Goal: Task Accomplishment & Management: Use online tool/utility

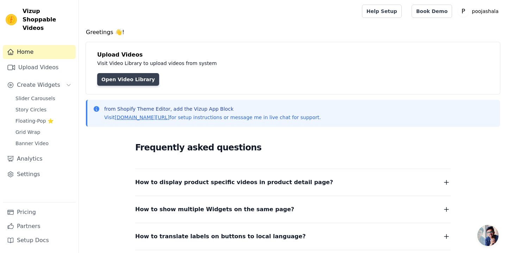
click at [129, 77] on link "Open Video Library" at bounding box center [128, 79] width 62 height 13
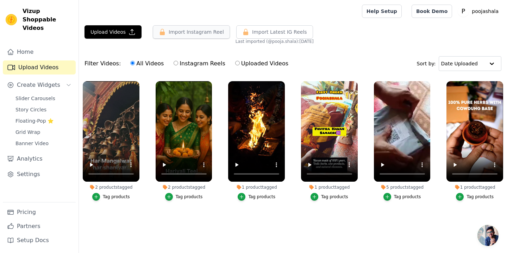
click at [178, 33] on button "Import Instagram Reel" at bounding box center [191, 31] width 77 height 13
click at [200, 29] on button "Import Instagram Reel" at bounding box center [191, 31] width 77 height 13
click at [247, 30] on icon "button" at bounding box center [245, 31] width 7 height 7
click at [247, 31] on icon "button" at bounding box center [245, 31] width 7 height 7
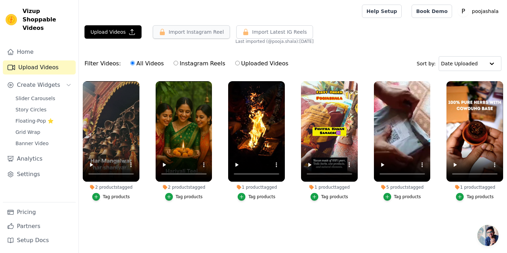
click at [190, 30] on button "Import Instagram Reel" at bounding box center [191, 31] width 77 height 13
click at [131, 33] on icon "button" at bounding box center [131, 31] width 7 height 7
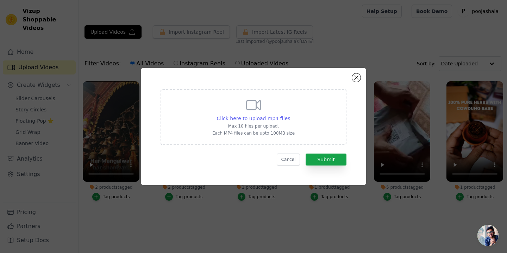
click at [260, 116] on span "Click here to upload mp4 files" at bounding box center [254, 119] width 74 height 6
click at [290, 115] on input "Click here to upload mp4 files Max 10 files per upload. Each MP4 files can be u…" at bounding box center [290, 115] width 0 height 0
type input "C:\fakepath\WhatsApp Video 2025-09-25 at 6.35.20 PM.mp4"
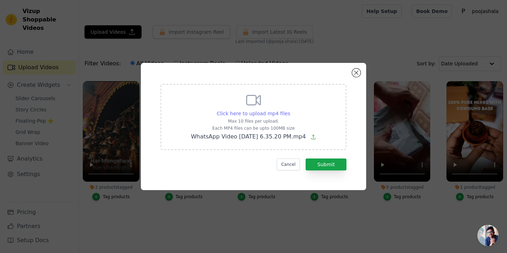
click at [269, 111] on span "Click here to upload mp4 files" at bounding box center [254, 114] width 74 height 6
click at [290, 110] on input "Click here to upload mp4 files Max 10 files per upload. Each MP4 files can be u…" at bounding box center [290, 110] width 0 height 0
click at [341, 161] on button "Submit" at bounding box center [325, 165] width 41 height 12
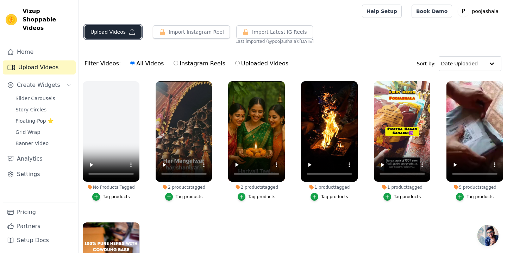
click at [119, 33] on button "Upload Videos" at bounding box center [112, 31] width 57 height 13
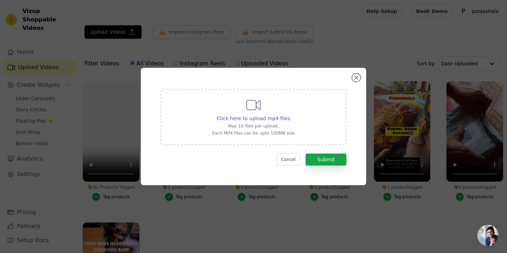
click at [254, 112] on icon at bounding box center [253, 105] width 17 height 17
click at [290, 115] on input "Click here to upload mp4 files Max 10 files per upload. Each MP4 files can be u…" at bounding box center [290, 115] width 0 height 0
type input "C:\fakepath\Video-49.mp4"
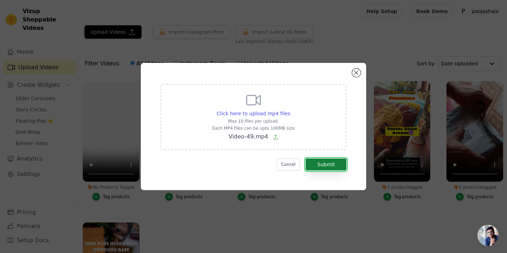
click at [337, 163] on button "Submit" at bounding box center [325, 165] width 41 height 12
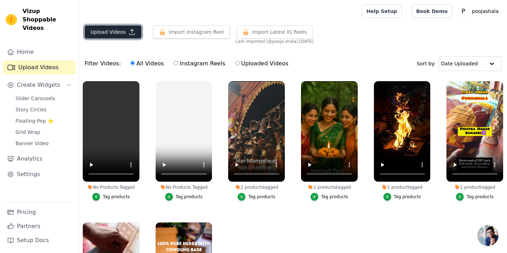
click at [124, 35] on button "Upload Videos" at bounding box center [112, 31] width 57 height 13
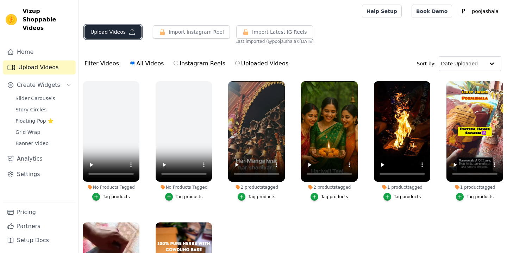
click at [121, 29] on button "Upload Videos" at bounding box center [112, 31] width 57 height 13
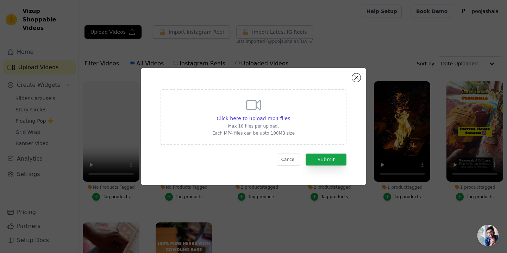
click at [249, 114] on div "Click here to upload mp4 files Max 10 files per upload. Each MP4 files can be u…" at bounding box center [253, 116] width 82 height 39
click at [290, 115] on input "Click here to upload mp4 files Max 10 files per upload. Each MP4 files can be u…" at bounding box center [290, 115] width 0 height 0
type input "C:\fakepath\Video-273.mp4"
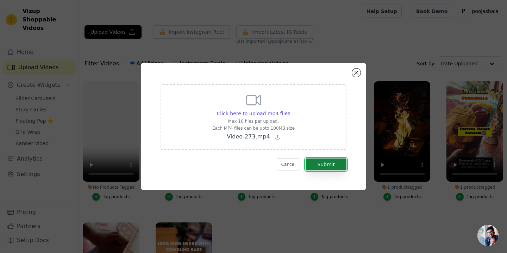
click at [335, 160] on button "Submit" at bounding box center [325, 165] width 41 height 12
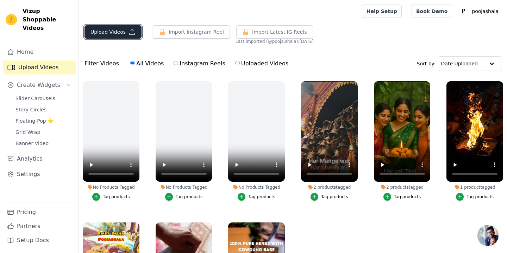
click at [118, 35] on button "Upload Videos" at bounding box center [112, 31] width 57 height 13
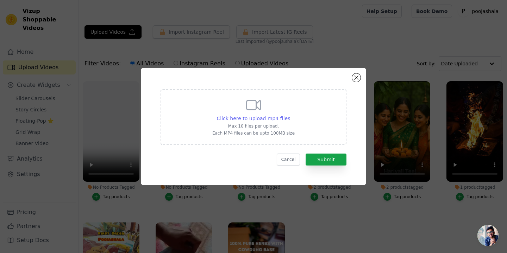
click at [255, 117] on span "Click here to upload mp4 files" at bounding box center [254, 119] width 74 height 6
click at [290, 115] on input "Click here to upload mp4 files Max 10 files per upload. Each MP4 files can be u…" at bounding box center [290, 115] width 0 height 0
type input "C:\fakepath\Video-203.mp4"
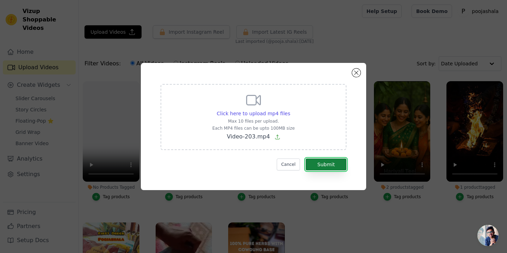
click at [333, 165] on button "Submit" at bounding box center [325, 165] width 41 height 12
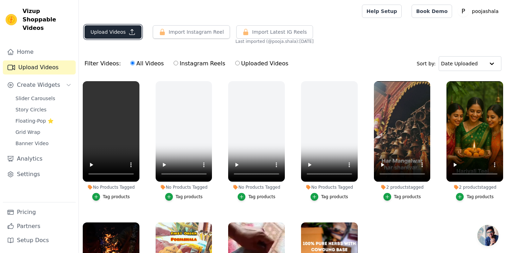
click at [125, 28] on button "Upload Videos" at bounding box center [112, 31] width 57 height 13
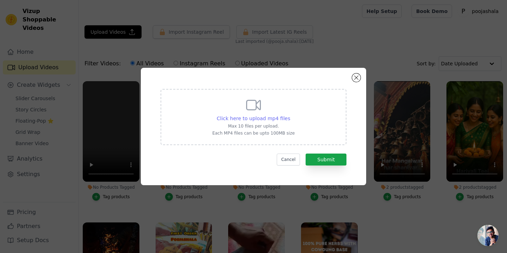
click at [266, 115] on div "Click here to upload mp4 files" at bounding box center [254, 118] width 74 height 7
click at [290, 115] on input "Click here to upload mp4 files Max 10 files per upload. Each MP4 files can be u…" at bounding box center [290, 115] width 0 height 0
type input "C:\fakepath\Video-676.mp4"
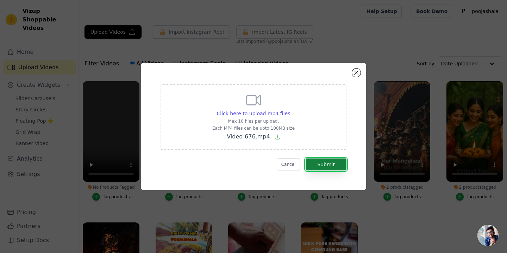
click at [337, 162] on button "Submit" at bounding box center [325, 165] width 41 height 12
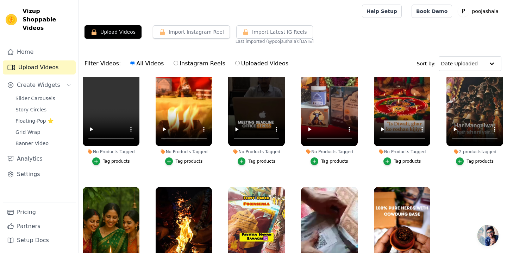
scroll to position [53, 0]
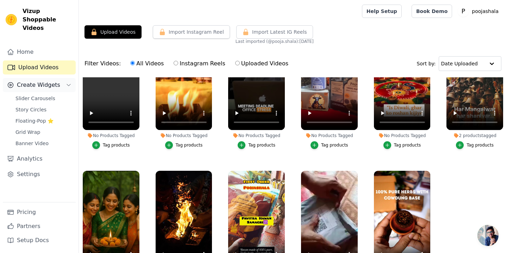
click at [44, 81] on span "Create Widgets" at bounding box center [38, 85] width 43 height 8
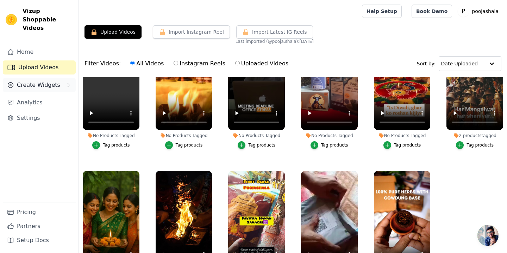
click at [44, 81] on span "Create Widgets" at bounding box center [38, 85] width 43 height 8
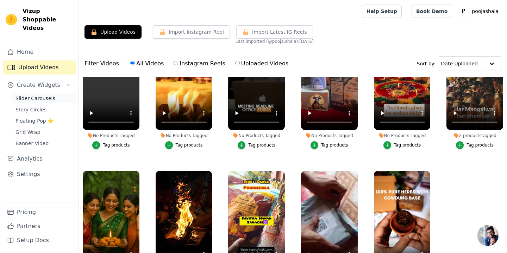
click at [44, 95] on span "Slider Carousels" at bounding box center [35, 98] width 40 height 7
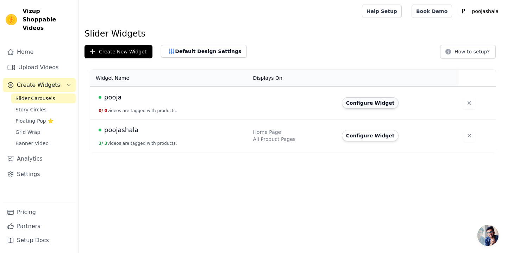
click at [353, 104] on button "Configure Widget" at bounding box center [370, 102] width 57 height 11
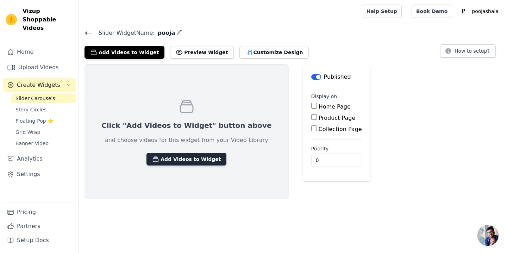
click at [178, 161] on button "Add Videos to Widget" at bounding box center [186, 159] width 80 height 13
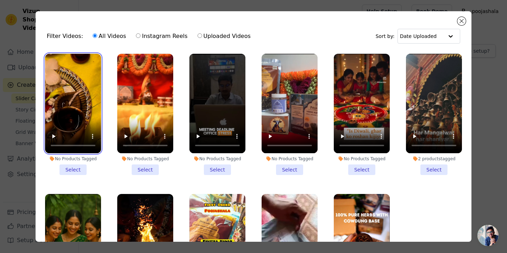
click at [78, 123] on video at bounding box center [73, 104] width 56 height 100
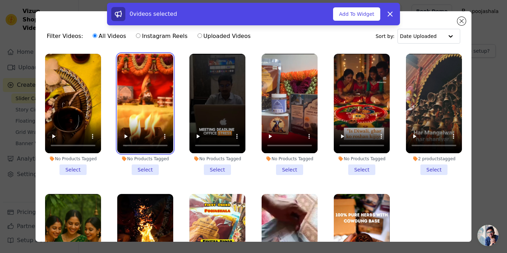
click at [148, 113] on video at bounding box center [145, 104] width 56 height 100
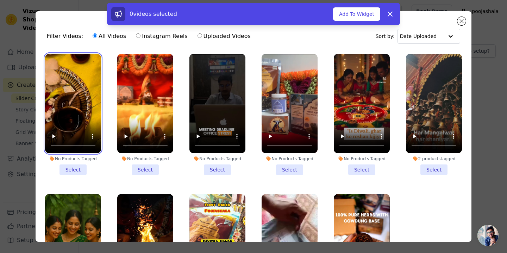
click at [65, 116] on video at bounding box center [73, 104] width 56 height 100
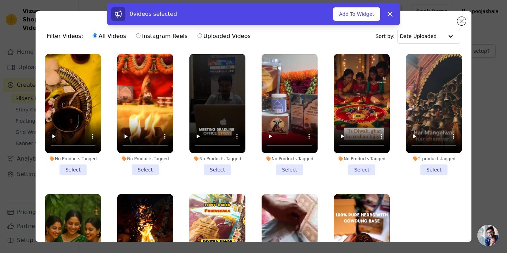
click at [362, 169] on li "No Products Tagged Select" at bounding box center [362, 114] width 56 height 121
click at [0, 0] on input "No Products Tagged Select" at bounding box center [0, 0] width 0 height 0
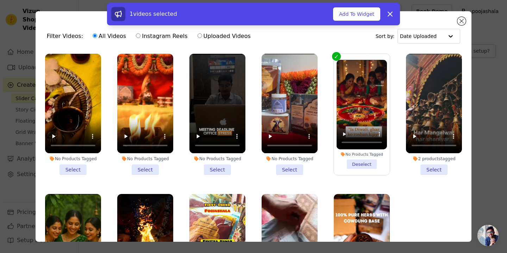
click at [295, 170] on li "No Products Tagged Select" at bounding box center [289, 114] width 56 height 121
click at [0, 0] on input "No Products Tagged Select" at bounding box center [0, 0] width 0 height 0
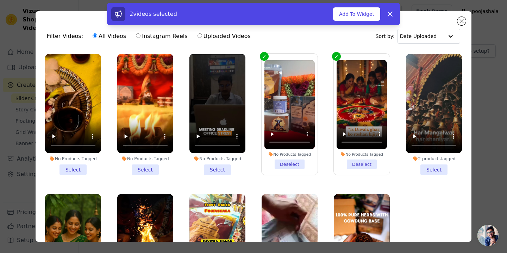
click at [219, 168] on li "No Products Tagged Select" at bounding box center [217, 114] width 56 height 121
click at [0, 0] on input "No Products Tagged Select" at bounding box center [0, 0] width 0 height 0
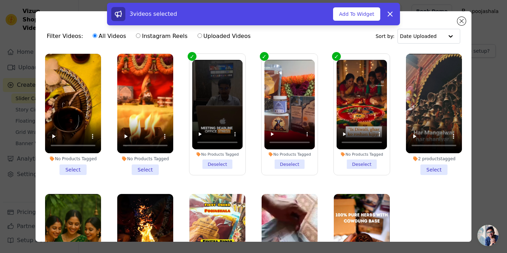
click at [141, 166] on li "No Products Tagged Select" at bounding box center [145, 114] width 56 height 121
click at [0, 0] on input "No Products Tagged Select" at bounding box center [0, 0] width 0 height 0
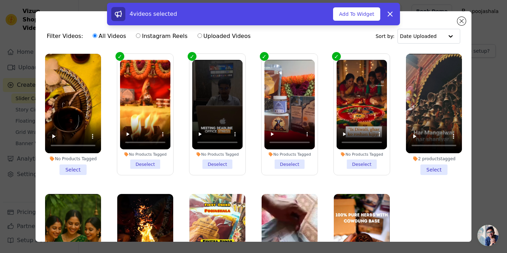
click at [76, 167] on li "No Products Tagged Select" at bounding box center [73, 114] width 56 height 121
click at [0, 0] on input "No Products Tagged Select" at bounding box center [0, 0] width 0 height 0
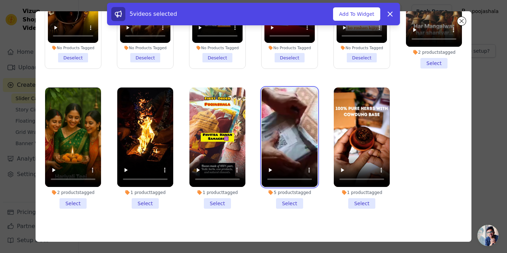
scroll to position [61, 0]
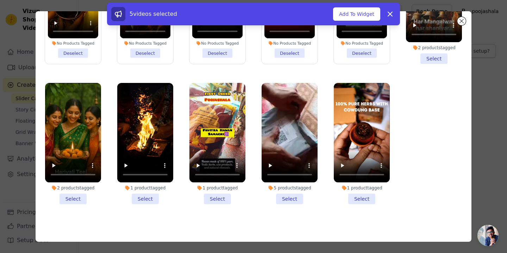
click at [287, 198] on li "5 products tagged Select" at bounding box center [289, 143] width 56 height 121
click at [0, 0] on input "5 products tagged Select" at bounding box center [0, 0] width 0 height 0
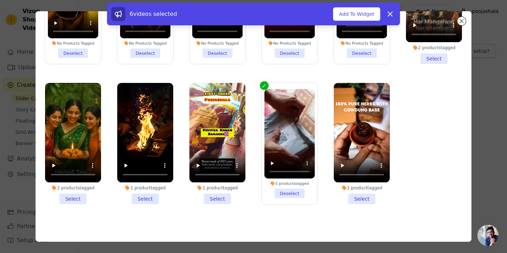
click at [352, 199] on li "1 product tagged Select" at bounding box center [362, 143] width 56 height 121
click at [0, 0] on input "1 product tagged Select" at bounding box center [0, 0] width 0 height 0
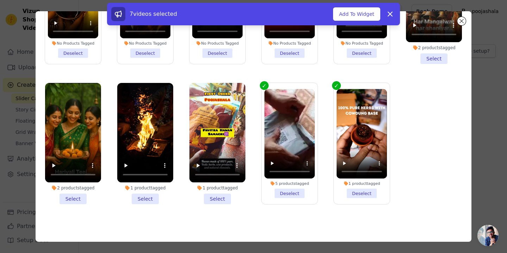
click at [214, 195] on li "1 product tagged Select" at bounding box center [217, 143] width 56 height 121
click at [0, 0] on input "1 product tagged Select" at bounding box center [0, 0] width 0 height 0
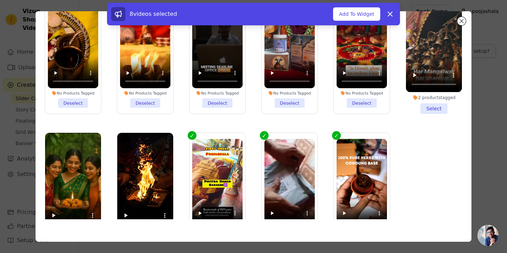
scroll to position [0, 0]
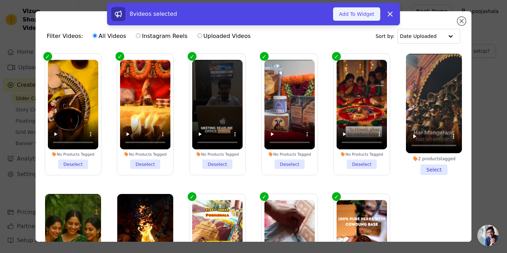
click at [365, 18] on button "Add To Widget" at bounding box center [356, 13] width 47 height 13
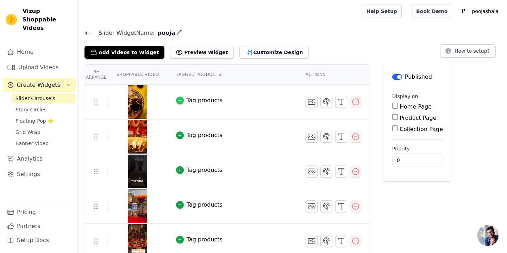
click at [178, 100] on icon "button" at bounding box center [179, 100] width 5 height 5
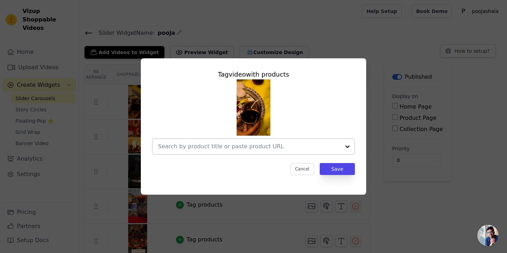
click at [258, 148] on input "text" at bounding box center [249, 146] width 182 height 8
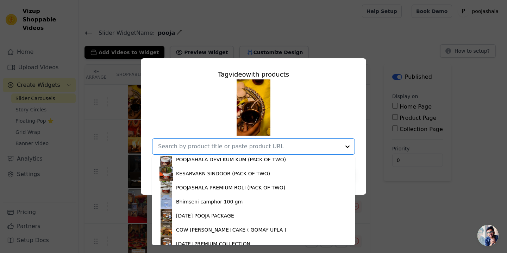
scroll to position [181, 0]
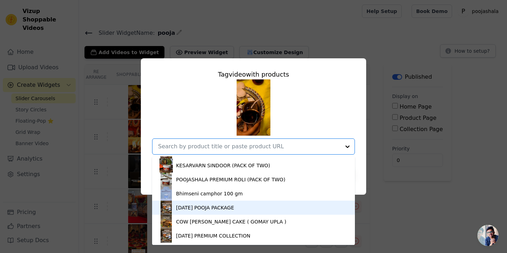
click at [215, 211] on div "[DATE] POOJA PACKAGE" at bounding box center [205, 207] width 58 height 7
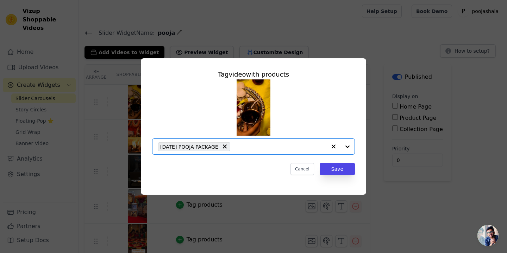
click at [287, 148] on input "text" at bounding box center [280, 146] width 93 height 8
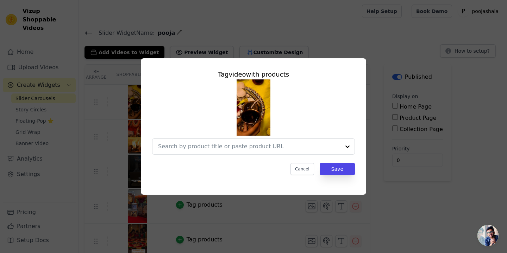
click at [224, 147] on input "text" at bounding box center [249, 146] width 182 height 8
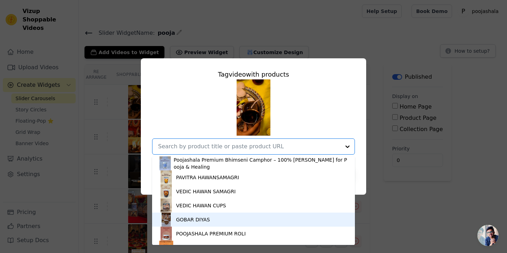
click at [209, 224] on div "GOBAR DIYAS" at bounding box center [253, 220] width 189 height 14
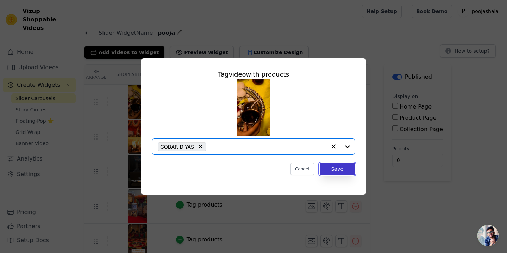
click at [326, 170] on button "Save" at bounding box center [336, 169] width 35 height 12
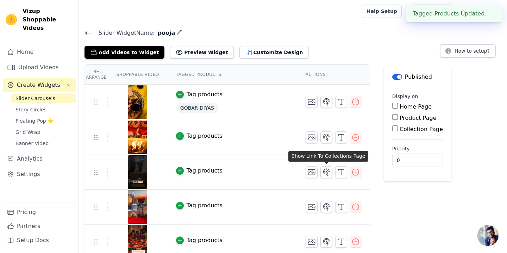
click at [205, 137] on div "Tag products" at bounding box center [204, 136] width 36 height 8
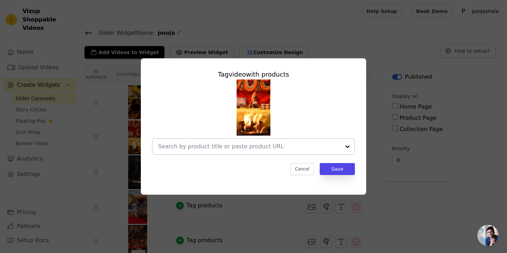
click at [272, 142] on input "text" at bounding box center [249, 146] width 182 height 8
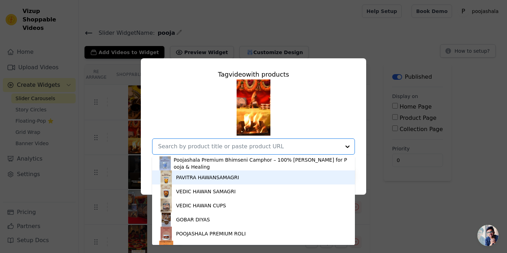
click at [233, 171] on div "PAVITRA HAWANSAMAGRI" at bounding box center [253, 178] width 189 height 14
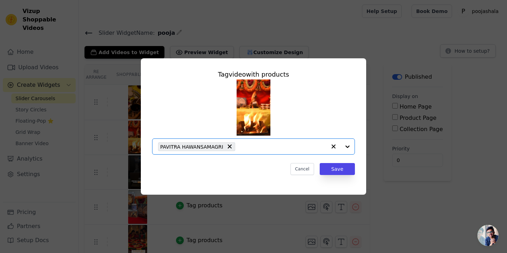
click at [250, 145] on input "text" at bounding box center [283, 146] width 88 height 8
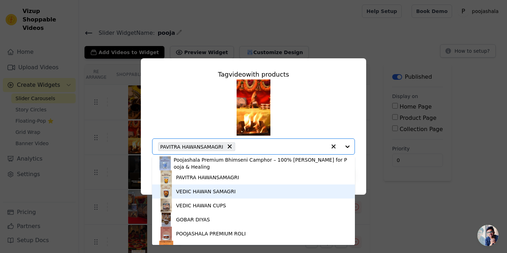
click at [232, 192] on div "VEDIC HAWAN SAMAGRI" at bounding box center [205, 191] width 59 height 7
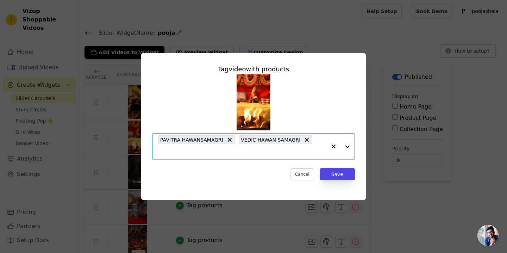
click at [313, 148] on input "text" at bounding box center [242, 152] width 168 height 8
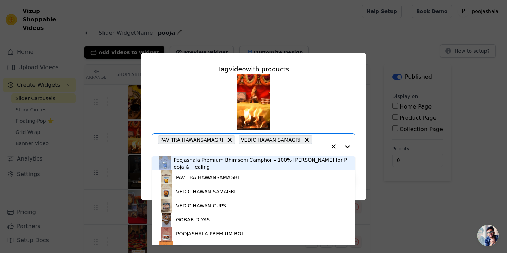
click at [287, 162] on div "Poojashala Premium Bhimseni Camphor – 100% [PERSON_NAME] for Pooja & Healing" at bounding box center [260, 164] width 174 height 14
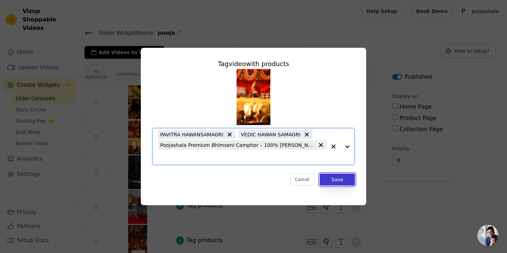
click at [349, 180] on button "Save" at bounding box center [336, 180] width 35 height 12
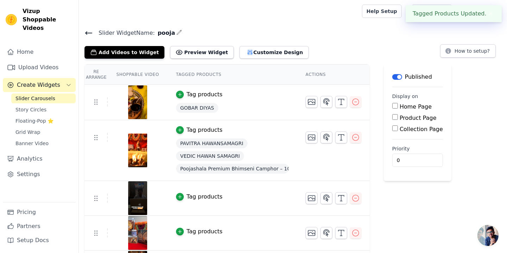
click at [221, 195] on div "Tag products" at bounding box center [232, 197] width 113 height 8
click at [176, 199] on button "Tag products" at bounding box center [199, 197] width 46 height 8
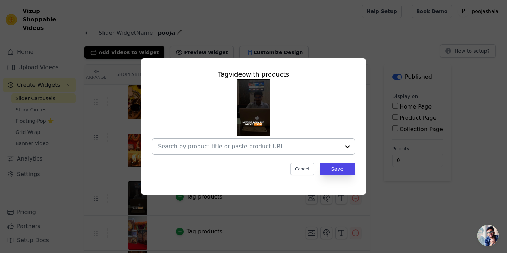
click at [291, 147] on input "text" at bounding box center [249, 146] width 182 height 8
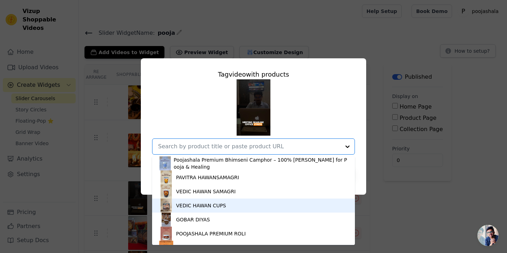
click at [250, 199] on div "VEDIC HAWAN CUPS" at bounding box center [253, 206] width 189 height 14
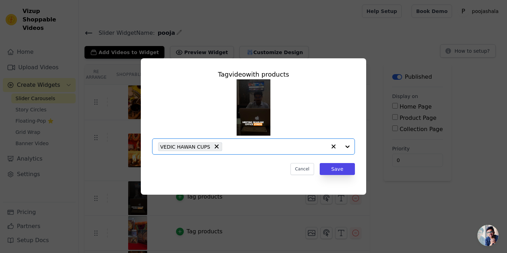
click at [281, 136] on div "Option VEDIC HAWAN CUPS, selected. Select is focused, type to refine list, pres…" at bounding box center [253, 117] width 203 height 75
click at [275, 145] on input "text" at bounding box center [276, 146] width 101 height 8
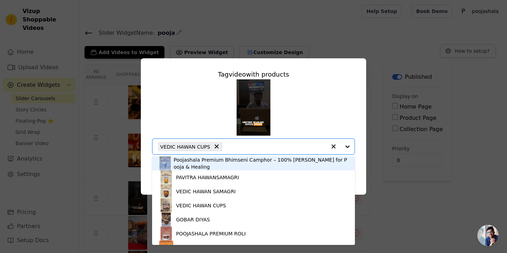
click at [229, 163] on div "Poojashala Premium Bhimseni Camphor – 100% [PERSON_NAME] for Pooja & Healing" at bounding box center [260, 164] width 174 height 14
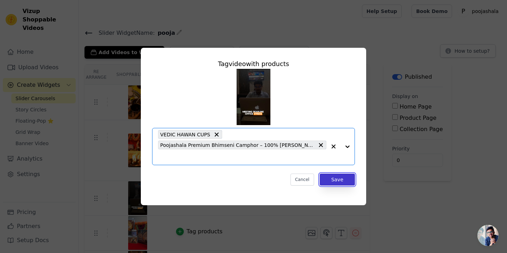
click at [336, 178] on button "Save" at bounding box center [336, 180] width 35 height 12
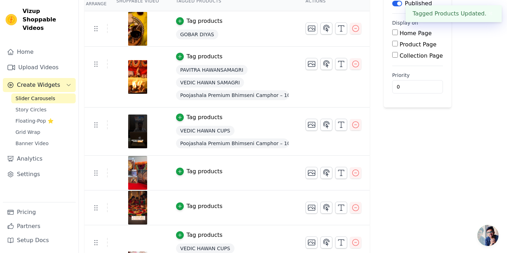
scroll to position [75, 0]
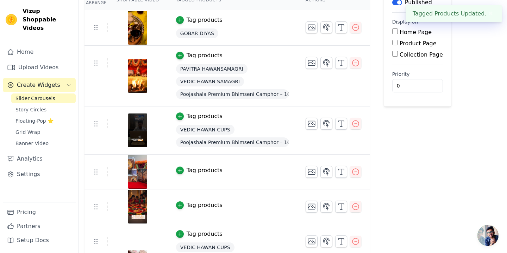
click at [229, 170] on div "Tag products" at bounding box center [232, 170] width 113 height 8
click at [179, 172] on icon "button" at bounding box center [179, 170] width 3 height 3
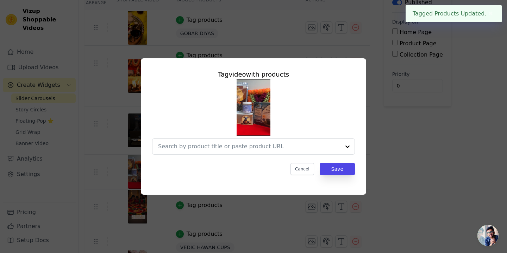
scroll to position [0, 0]
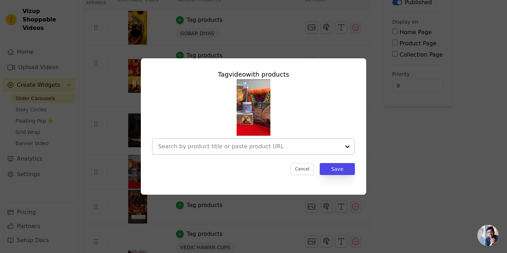
click at [265, 148] on input "text" at bounding box center [249, 146] width 182 height 8
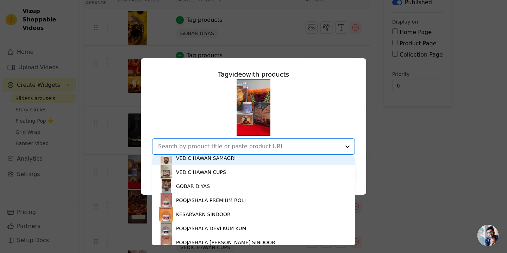
scroll to position [34, 0]
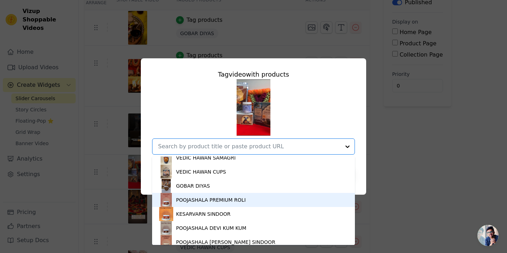
click at [236, 202] on div "POOJASHALA PREMIUM ROLI" at bounding box center [211, 200] width 70 height 7
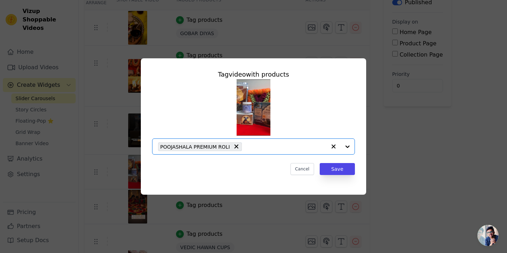
click at [271, 151] on input "text" at bounding box center [285, 146] width 81 height 8
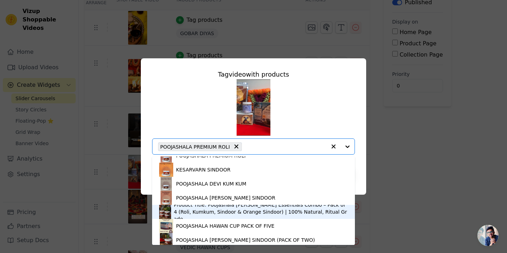
scroll to position [80, 0]
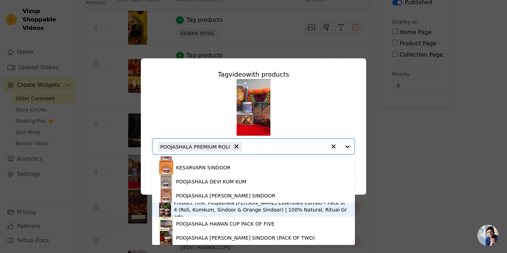
click at [243, 210] on div "Product Title: Poojashala [PERSON_NAME] Essentials Combo – Pack of 4 (Roli, Kum…" at bounding box center [261, 209] width 174 height 21
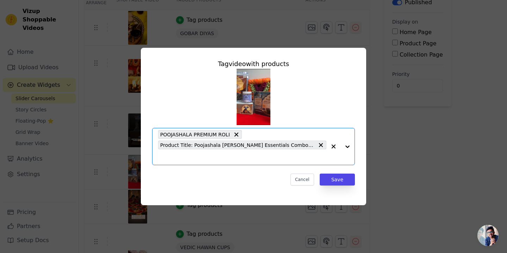
click at [286, 160] on input "text" at bounding box center [242, 157] width 168 height 8
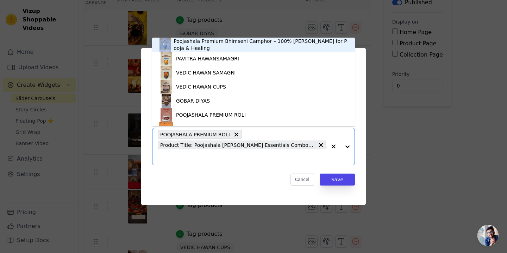
click at [286, 160] on input "text" at bounding box center [242, 157] width 168 height 8
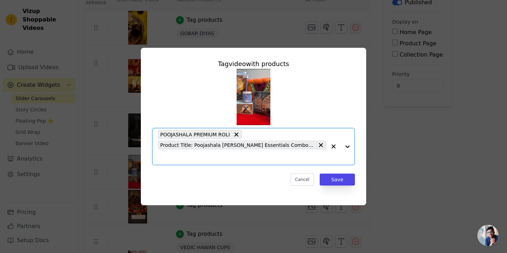
click at [286, 160] on input "text" at bounding box center [242, 157] width 168 height 8
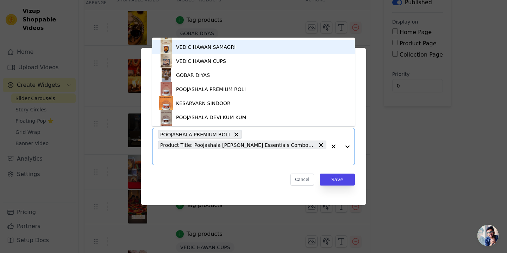
scroll to position [0, 0]
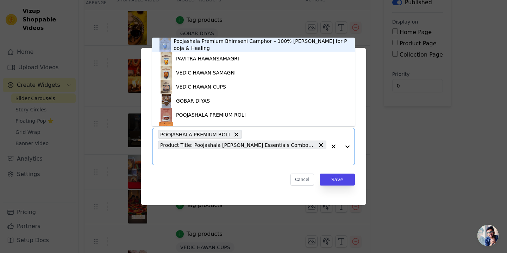
click at [259, 42] on div "Poojashala Premium Bhimseni Camphor – 100% [PERSON_NAME] for Pooja & Healing" at bounding box center [260, 45] width 174 height 14
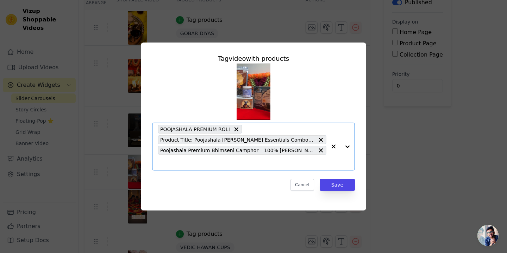
click at [253, 164] on input "text" at bounding box center [242, 162] width 168 height 8
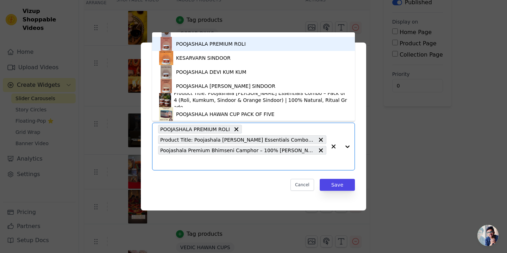
scroll to position [181, 0]
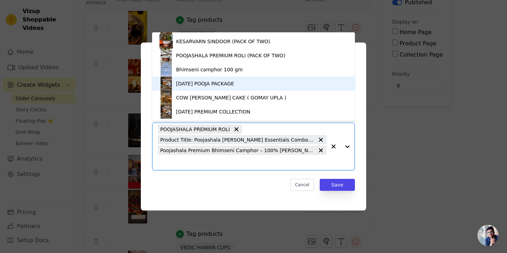
click at [249, 78] on div "[DATE] POOJA PACKAGE" at bounding box center [253, 84] width 189 height 14
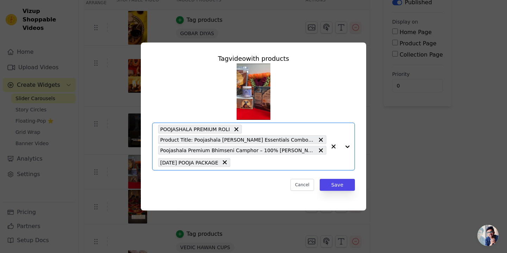
click at [256, 167] on div "POOJASHALA PREMIUM ROLI Product Title: Poojashala Tilak Essentials Combo – Pack…" at bounding box center [242, 146] width 168 height 47
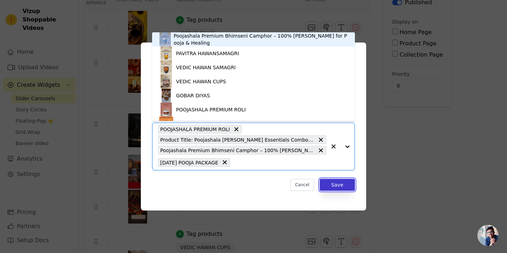
click at [345, 184] on button "Save" at bounding box center [336, 185] width 35 height 12
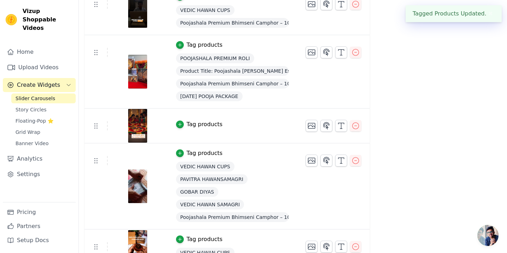
scroll to position [192, 0]
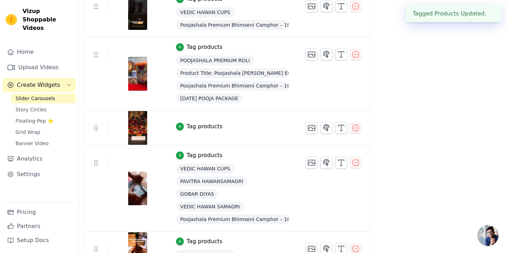
click at [240, 133] on td "Tag products" at bounding box center [231, 128] width 129 height 35
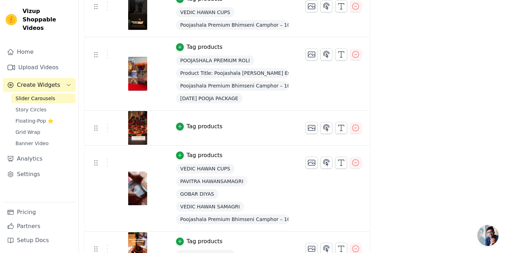
click at [184, 123] on button "Tag products" at bounding box center [199, 126] width 46 height 8
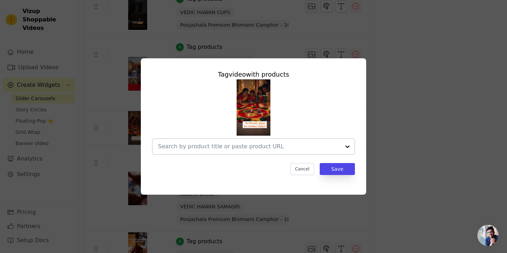
click at [253, 143] on input "text" at bounding box center [249, 146] width 182 height 8
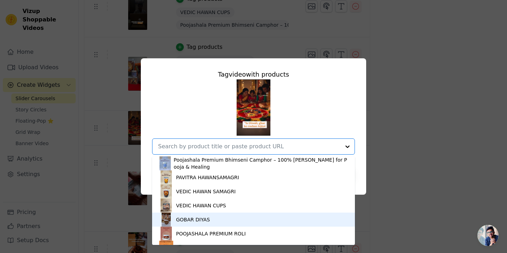
click at [240, 217] on div "GOBAR DIYAS" at bounding box center [253, 220] width 189 height 14
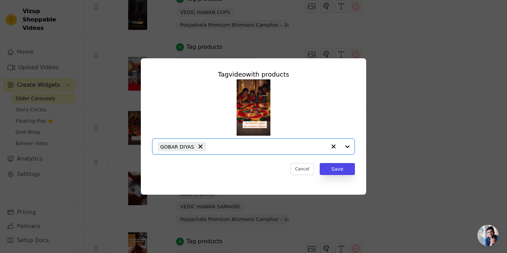
click at [253, 143] on input "text" at bounding box center [267, 146] width 117 height 8
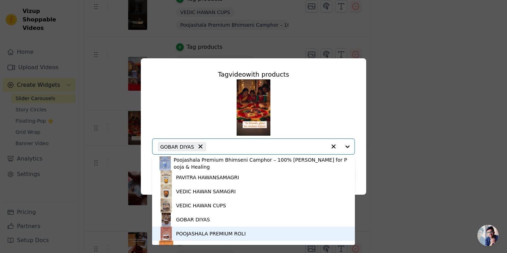
scroll to position [181, 0]
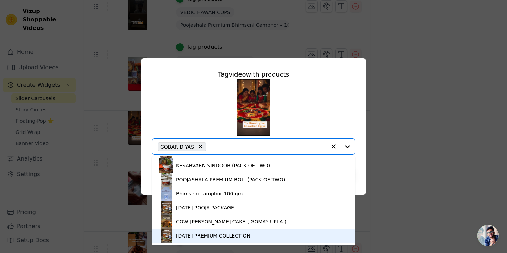
click at [247, 234] on div "[DATE] PREMIUM COLLECTION" at bounding box center [213, 236] width 74 height 7
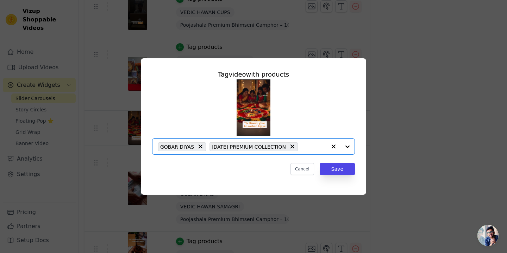
click at [308, 142] on input "text" at bounding box center [313, 146] width 25 height 8
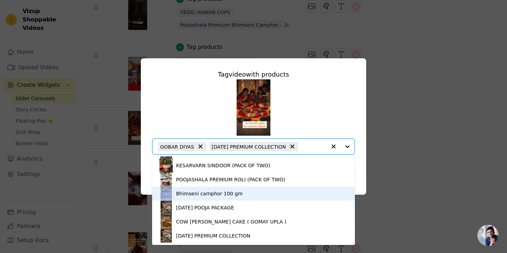
click at [263, 199] on div "Bhimseni camphor 100 gm" at bounding box center [253, 194] width 189 height 14
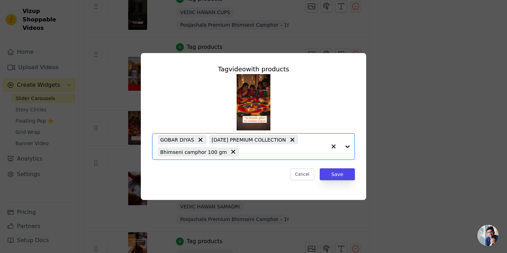
click at [310, 147] on div "GOBAR DIYAS DIWALI PREMIUM COLLECTION Bhimseni camphor 100 gm" at bounding box center [242, 147] width 168 height 26
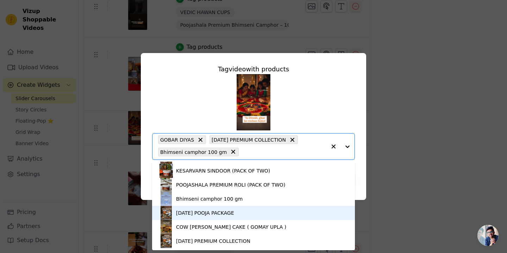
click at [242, 210] on div "[DATE] POOJA PACKAGE" at bounding box center [253, 213] width 189 height 14
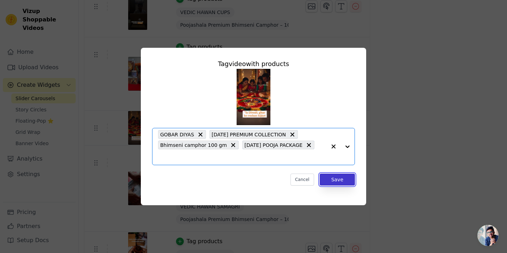
click at [339, 174] on button "Save" at bounding box center [336, 180] width 35 height 12
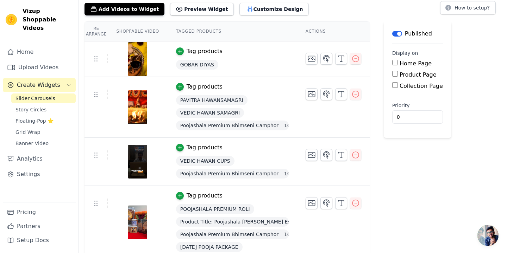
scroll to position [0, 0]
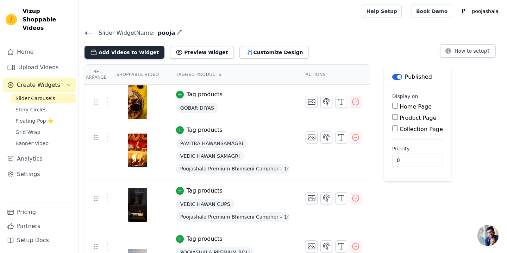
click at [101, 56] on button "Add Videos to Widget" at bounding box center [124, 52] width 80 height 13
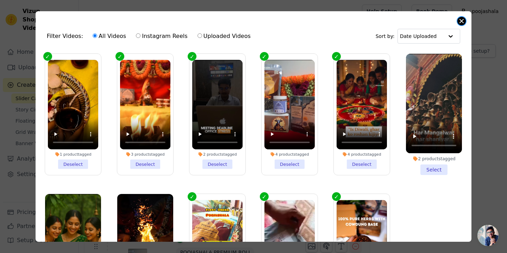
click at [461, 20] on button "Close modal" at bounding box center [461, 21] width 8 height 8
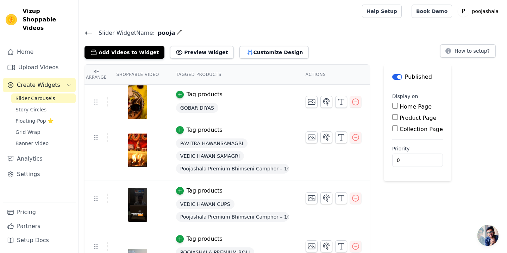
click at [396, 119] on input "Product Page" at bounding box center [395, 117] width 6 height 6
checkbox input "true"
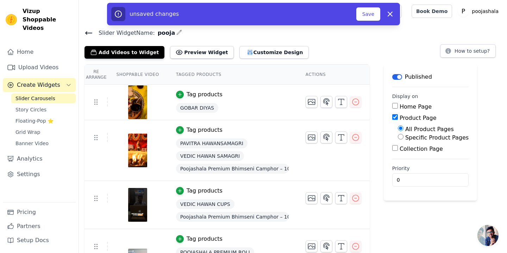
click at [395, 108] on input "Home Page" at bounding box center [395, 106] width 6 height 6
checkbox input "true"
click at [399, 136] on input "Specific Product Pages" at bounding box center [401, 137] width 6 height 6
radio input "true"
click at [398, 128] on input "All Product Pages" at bounding box center [401, 129] width 6 height 6
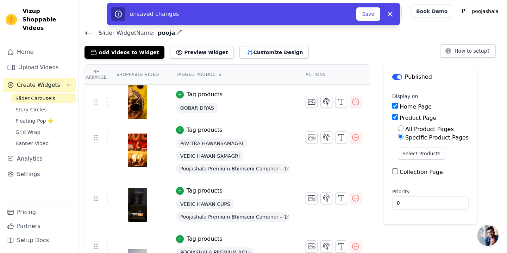
radio input "true"
click at [394, 149] on input "Collection Page" at bounding box center [395, 148] width 6 height 6
checkbox input "true"
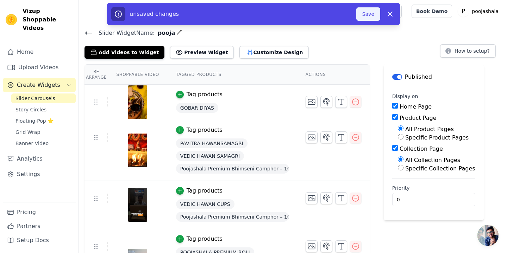
click at [362, 13] on button "Save" at bounding box center [368, 13] width 24 height 13
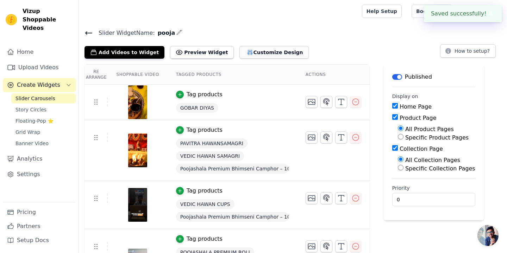
click at [257, 53] on button "Customize Design" at bounding box center [273, 52] width 69 height 13
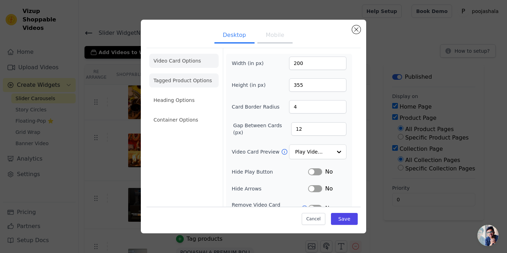
click at [202, 76] on li "Tagged Product Options" at bounding box center [183, 81] width 69 height 14
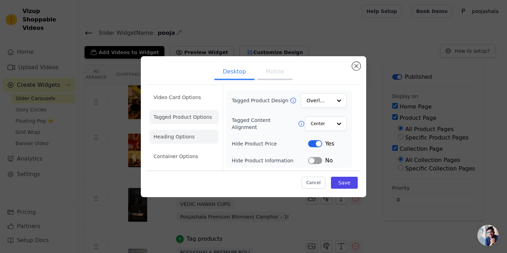
click at [208, 133] on li "Heading Options" at bounding box center [183, 137] width 69 height 14
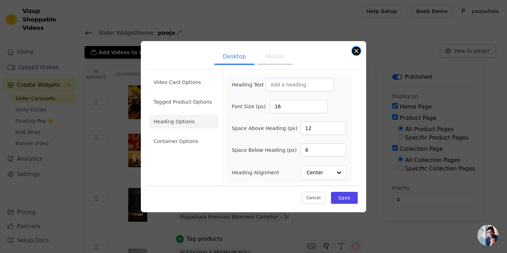
click at [353, 52] on button "Close modal" at bounding box center [356, 51] width 8 height 8
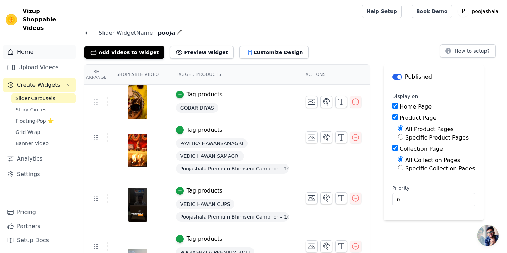
click at [41, 46] on link "Home" at bounding box center [39, 52] width 73 height 14
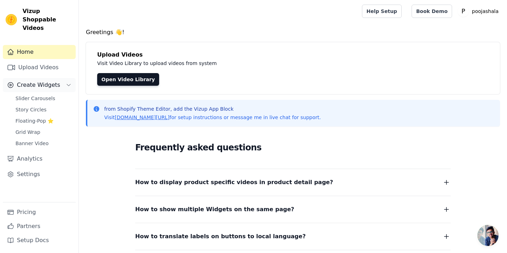
click at [40, 81] on span "Create Widgets" at bounding box center [38, 85] width 43 height 8
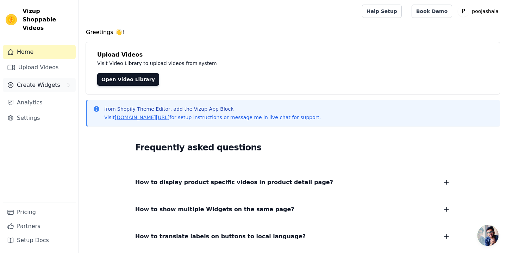
click at [40, 81] on span "Create Widgets" at bounding box center [38, 85] width 43 height 8
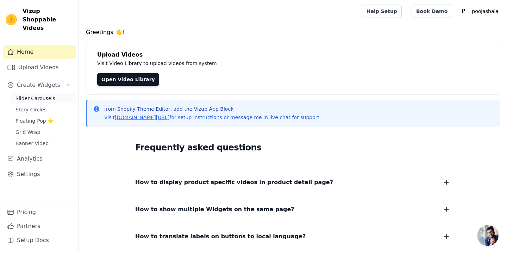
click at [38, 95] on span "Slider Carousels" at bounding box center [35, 98] width 40 height 7
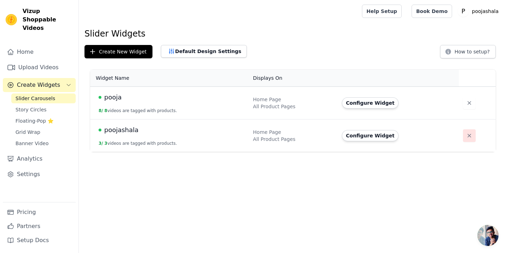
click at [468, 137] on icon "button" at bounding box center [468, 135] width 7 height 7
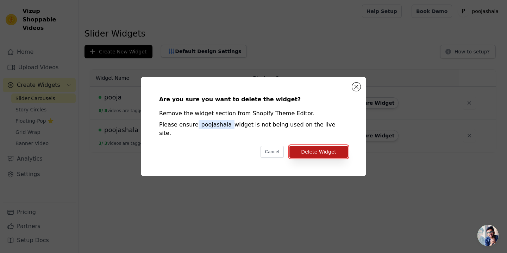
click at [325, 146] on button "Delete Widget" at bounding box center [318, 152] width 58 height 12
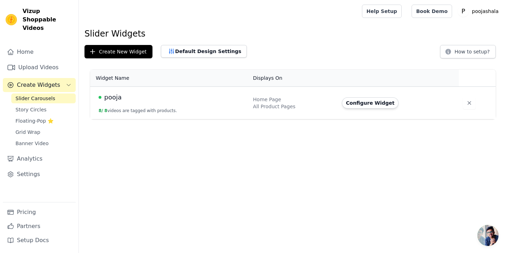
click at [311, 94] on td "Home Page All Product Pages" at bounding box center [293, 103] width 89 height 33
click at [355, 102] on button "Configure Widget" at bounding box center [370, 102] width 57 height 11
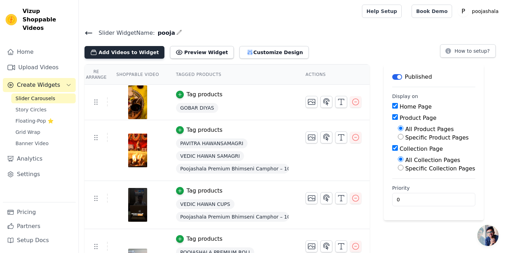
click at [131, 51] on button "Add Videos to Widget" at bounding box center [124, 52] width 80 height 13
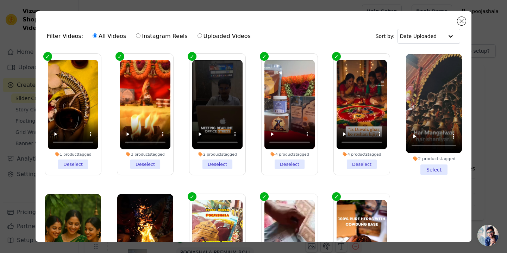
click at [197, 36] on input "Uploaded Videos" at bounding box center [199, 35] width 5 height 5
radio input "true"
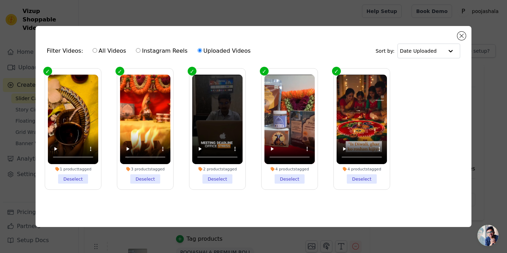
click at [93, 51] on input "All Videos" at bounding box center [95, 50] width 5 height 5
radio input "true"
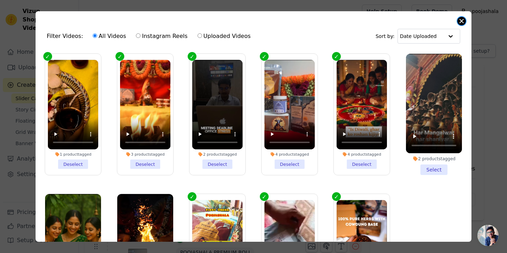
click at [461, 19] on button "Close modal" at bounding box center [461, 21] width 8 height 8
